Goal: Task Accomplishment & Management: Manage account settings

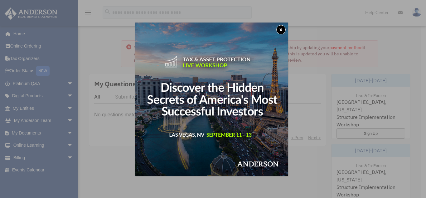
click at [284, 32] on button "x" at bounding box center [281, 29] width 9 height 9
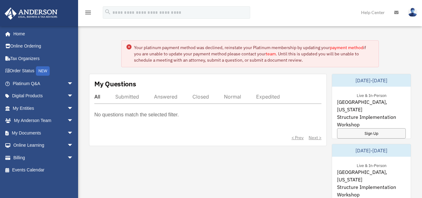
click at [345, 45] on link "payment method" at bounding box center [346, 48] width 33 height 6
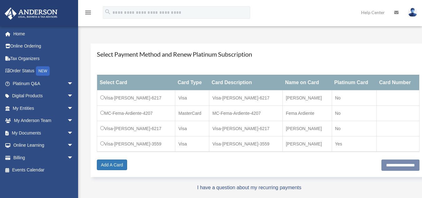
scroll to position [57, 0]
click at [389, 162] on input "**********" at bounding box center [400, 164] width 38 height 11
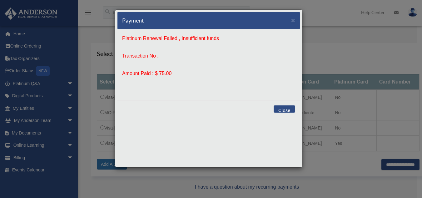
click at [285, 108] on button "Close" at bounding box center [284, 108] width 22 height 7
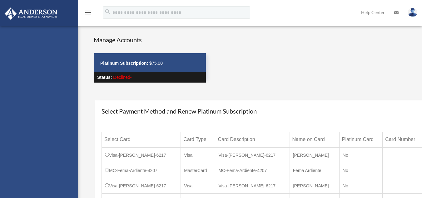
scroll to position [57, 0]
